Goal: Find specific page/section: Find specific page/section

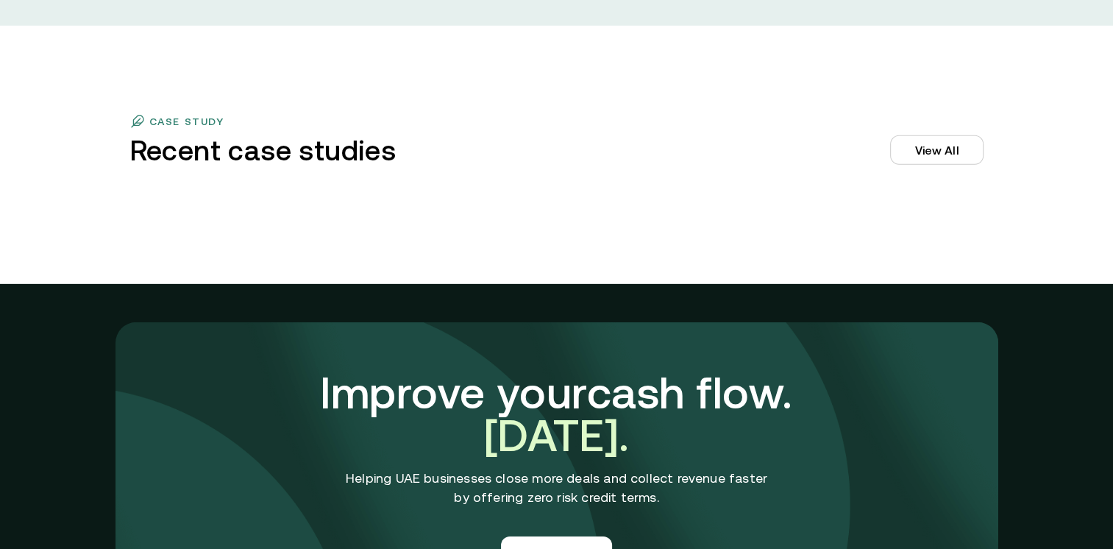
scroll to position [4415, 0]
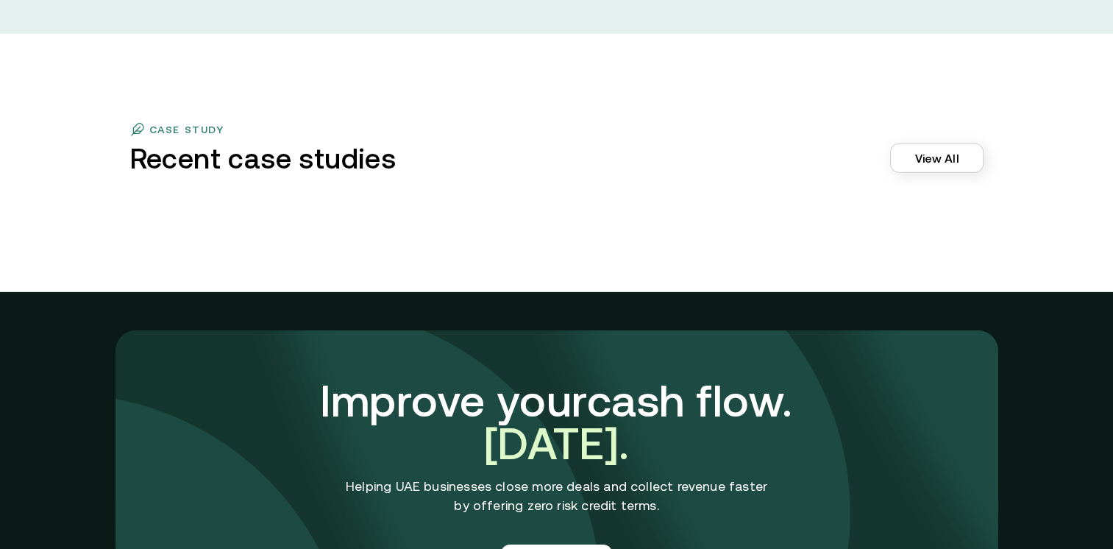
click at [973, 157] on link "View All" at bounding box center [936, 157] width 93 height 29
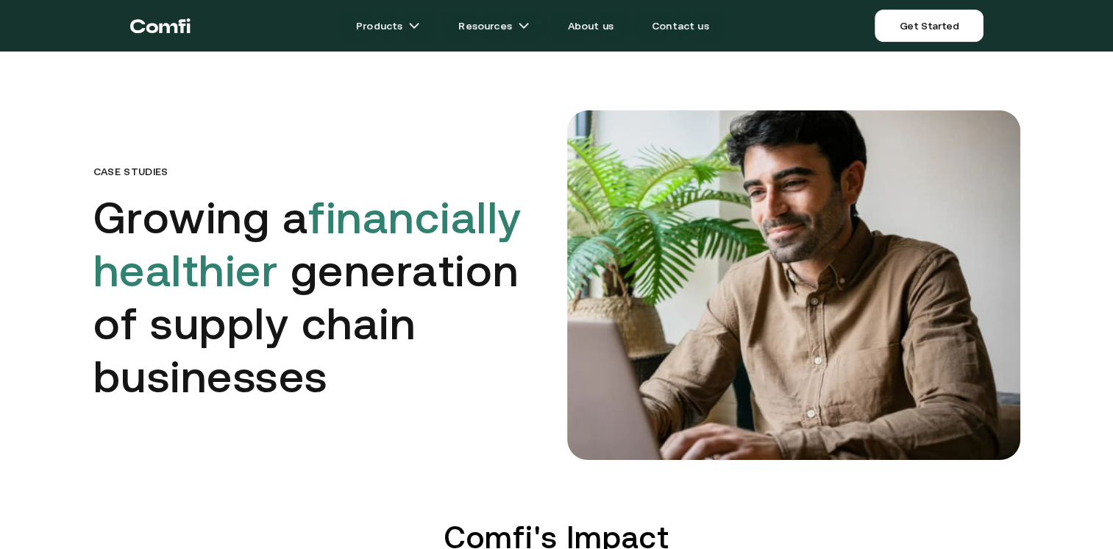
drag, startPoint x: 541, startPoint y: 424, endPoint x: 533, endPoint y: 187, distance: 237.0
click at [683, 23] on link "Contact us" at bounding box center [680, 25] width 93 height 29
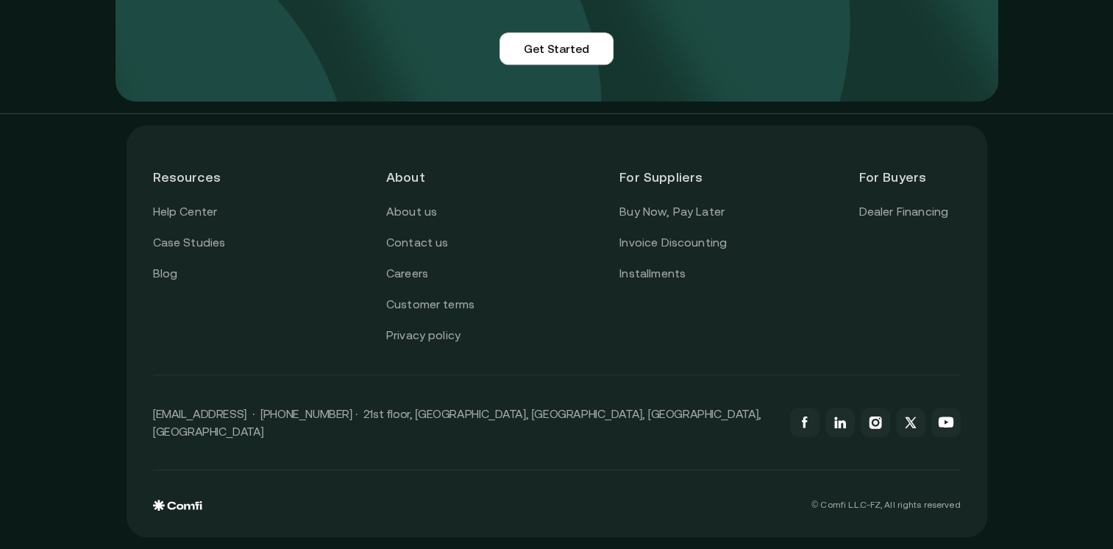
scroll to position [1352, 0]
click at [397, 219] on link "About us" at bounding box center [411, 211] width 51 height 19
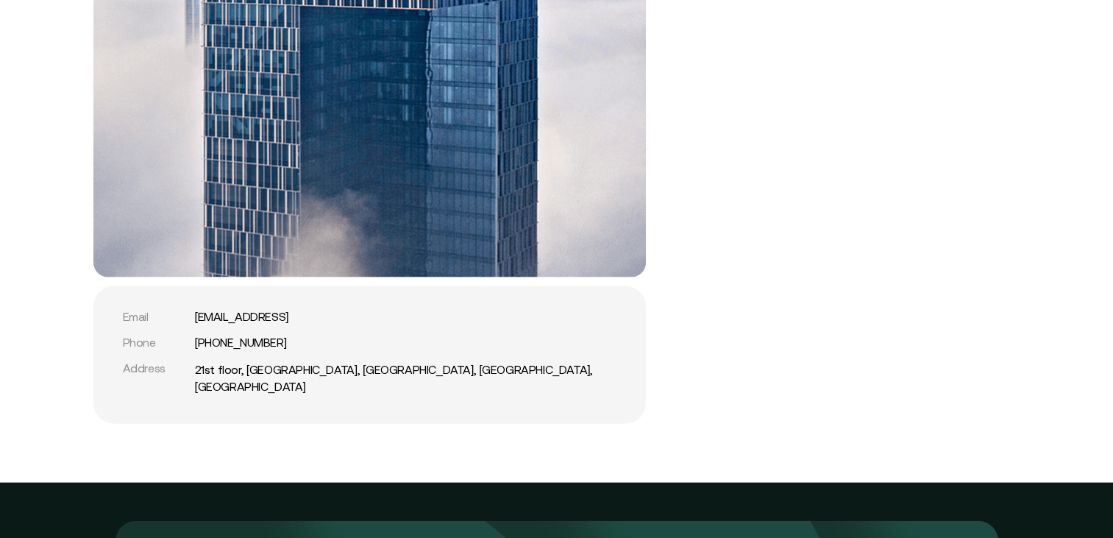
scroll to position [3384, 0]
